Goal: Transaction & Acquisition: Purchase product/service

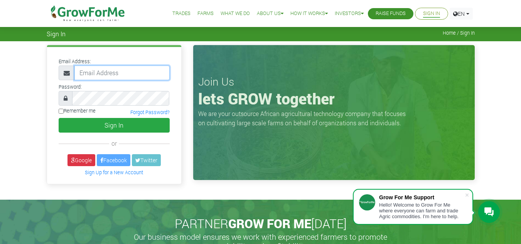
type input "frimpongwendy4@gmail.com"
click at [398, 12] on link "Raise Funds" at bounding box center [391, 14] width 30 height 8
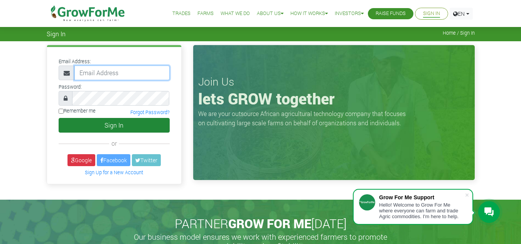
type input "frimpongwendy4@gmail.com"
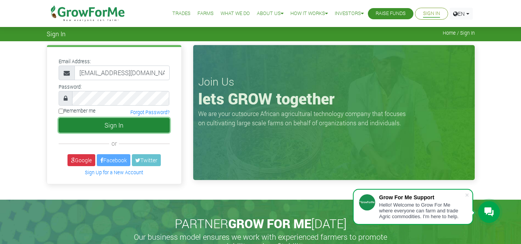
click at [113, 125] on button "Sign In" at bounding box center [114, 125] width 111 height 15
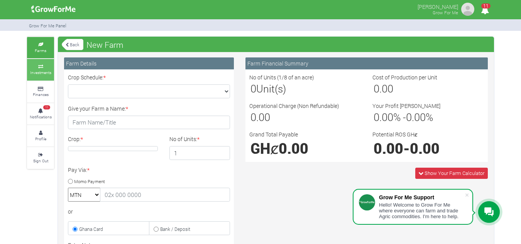
click at [47, 71] on small "Investments" at bounding box center [40, 72] width 21 height 5
